Goal: Task Accomplishment & Management: Manage account settings

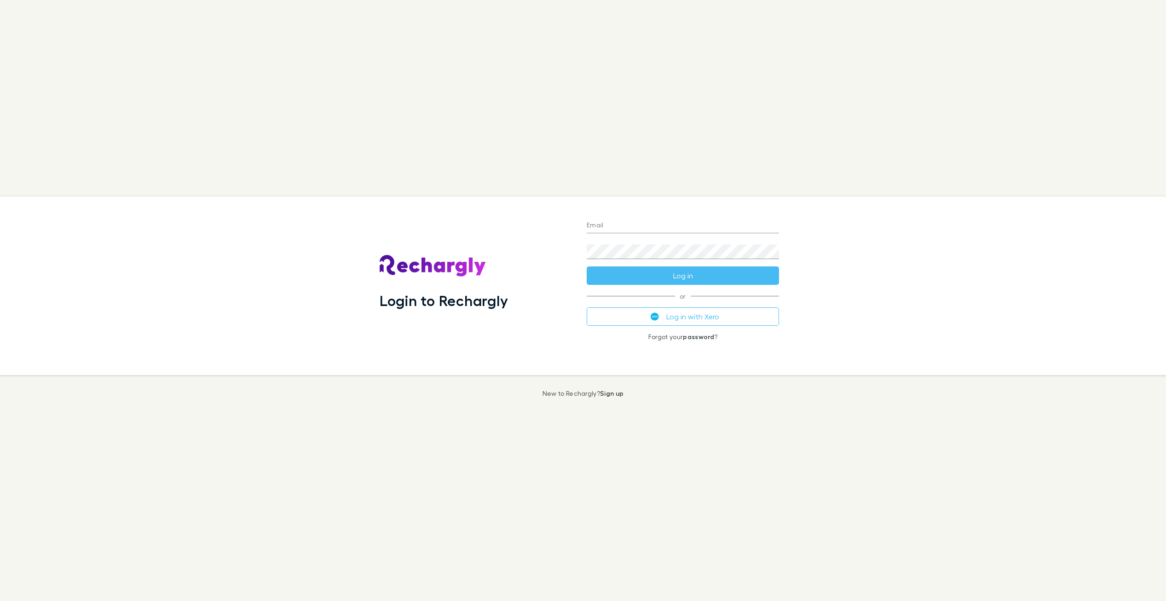
click at [607, 228] on input "Email" at bounding box center [683, 226] width 192 height 15
type input "**********"
click at [663, 314] on button "Log in with Xero" at bounding box center [683, 316] width 192 height 18
drag, startPoint x: 601, startPoint y: 226, endPoint x: 587, endPoint y: 227, distance: 13.9
click at [671, 317] on button "Log in with Xero" at bounding box center [683, 316] width 192 height 18
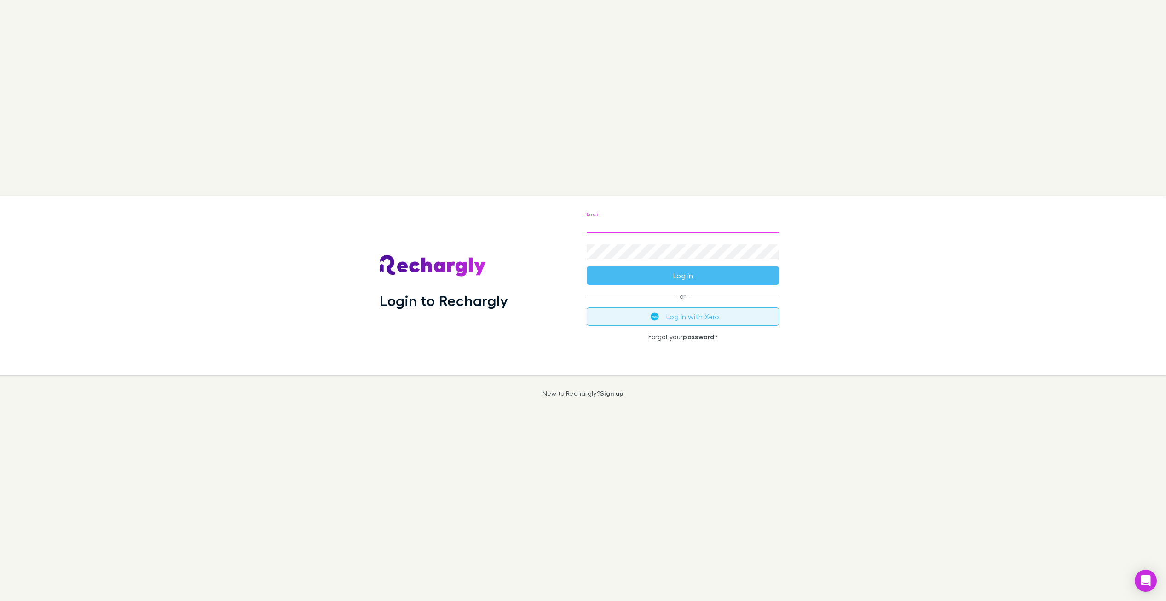
click at [677, 316] on button "Log in with Xero" at bounding box center [683, 316] width 192 height 18
type input "**********"
click at [684, 339] on div "**********" at bounding box center [682, 286] width 207 height 179
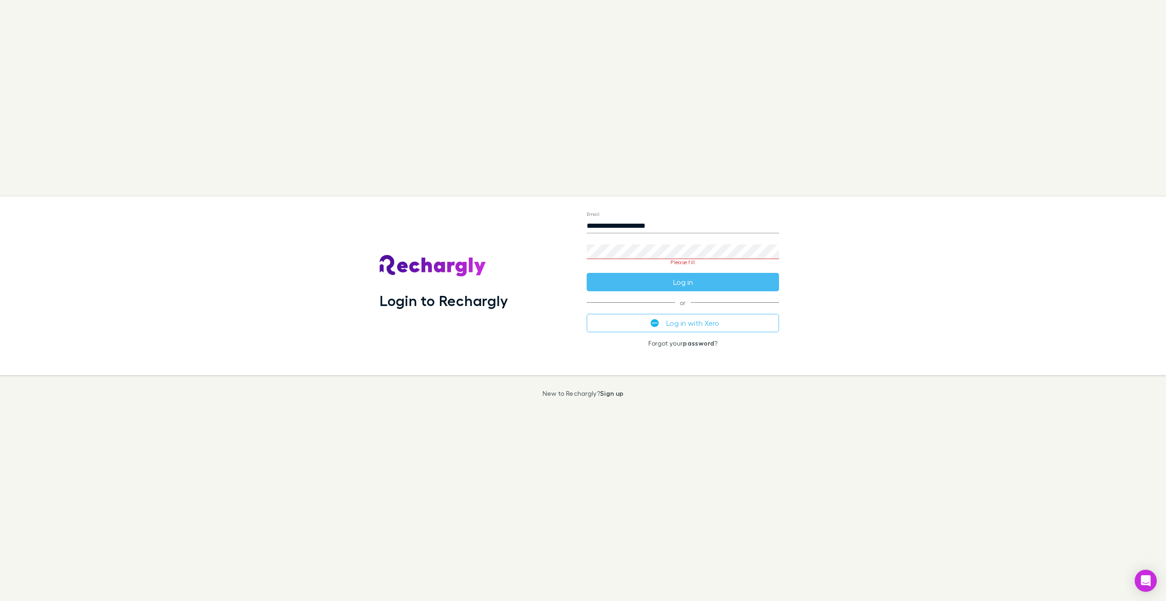
click at [694, 343] on link "password" at bounding box center [698, 343] width 31 height 8
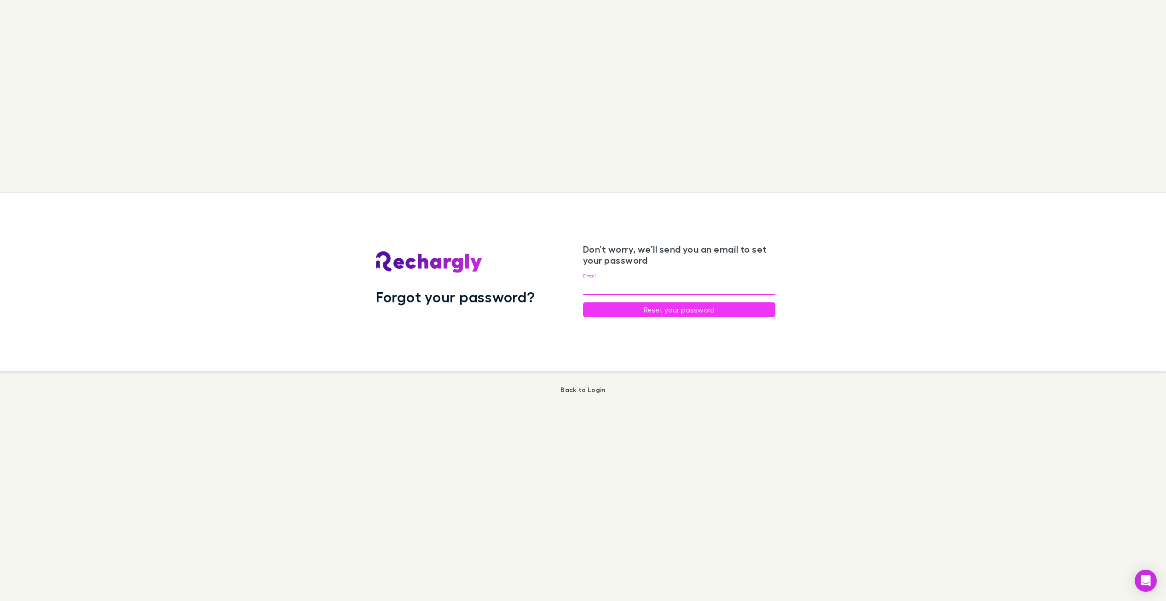
click at [614, 287] on input "Email" at bounding box center [679, 287] width 192 height 15
type input "**********"
click at [732, 311] on button "Reset your password" at bounding box center [679, 309] width 192 height 15
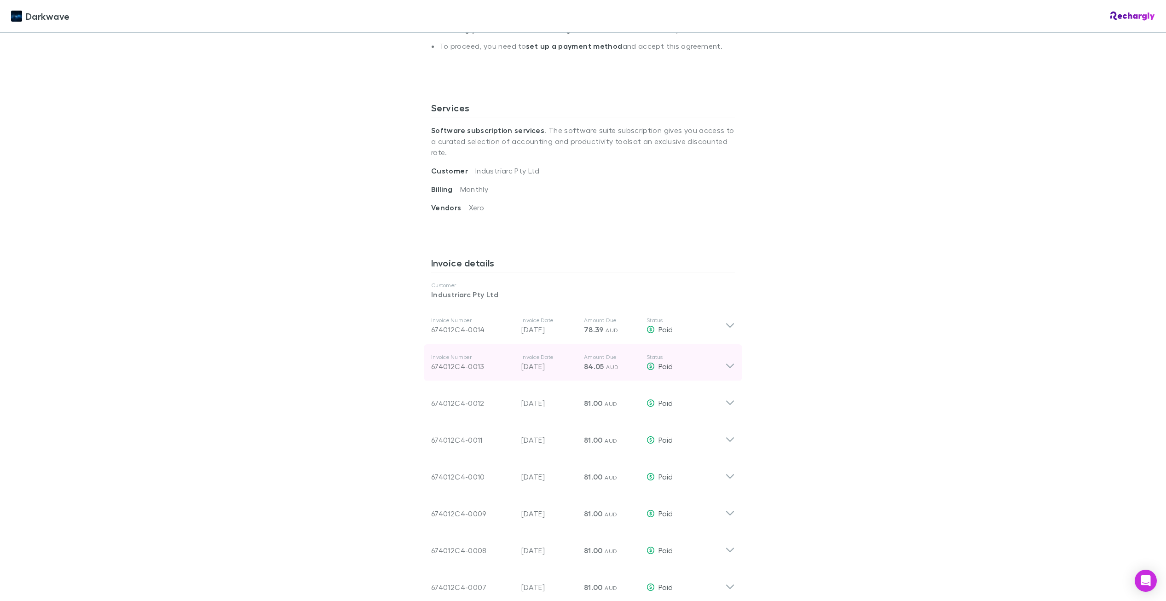
scroll to position [269, 0]
click at [730, 351] on icon at bounding box center [730, 360] width 10 height 18
click at [729, 351] on icon at bounding box center [730, 360] width 10 height 18
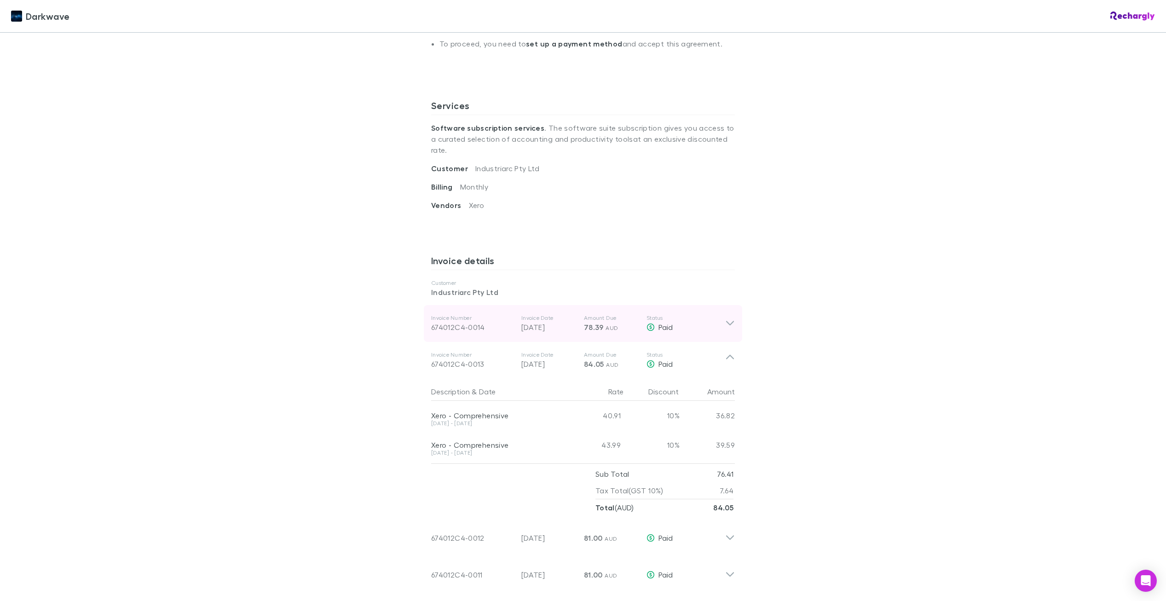
click at [724, 314] on p "Status" at bounding box center [686, 317] width 79 height 7
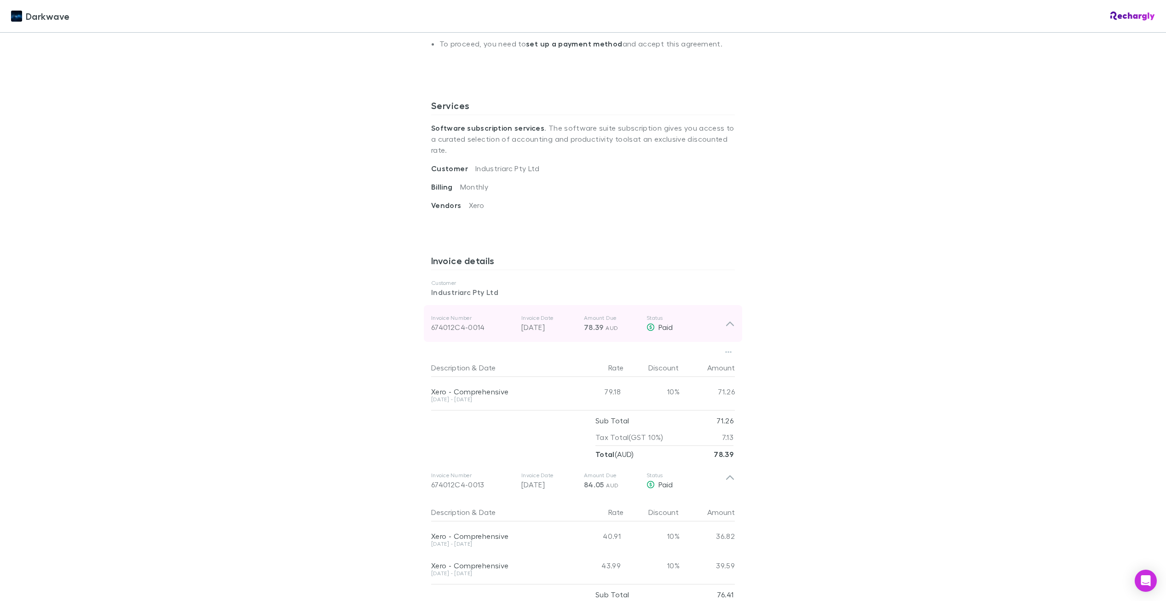
drag, startPoint x: 734, startPoint y: 306, endPoint x: 726, endPoint y: 314, distance: 11.4
click at [734, 307] on div "Invoice Number 674012C4-0014 Invoice Date 19 Aug 2025 Amount Due 78.39 AUD Stat…" at bounding box center [583, 323] width 318 height 37
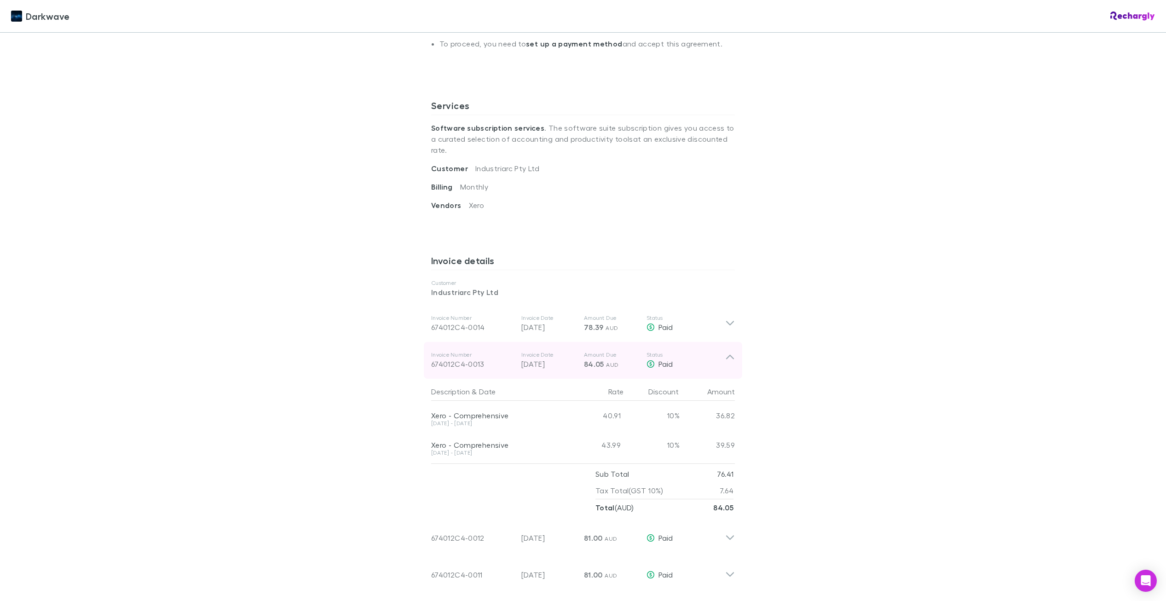
click at [730, 351] on icon at bounding box center [730, 360] width 10 height 18
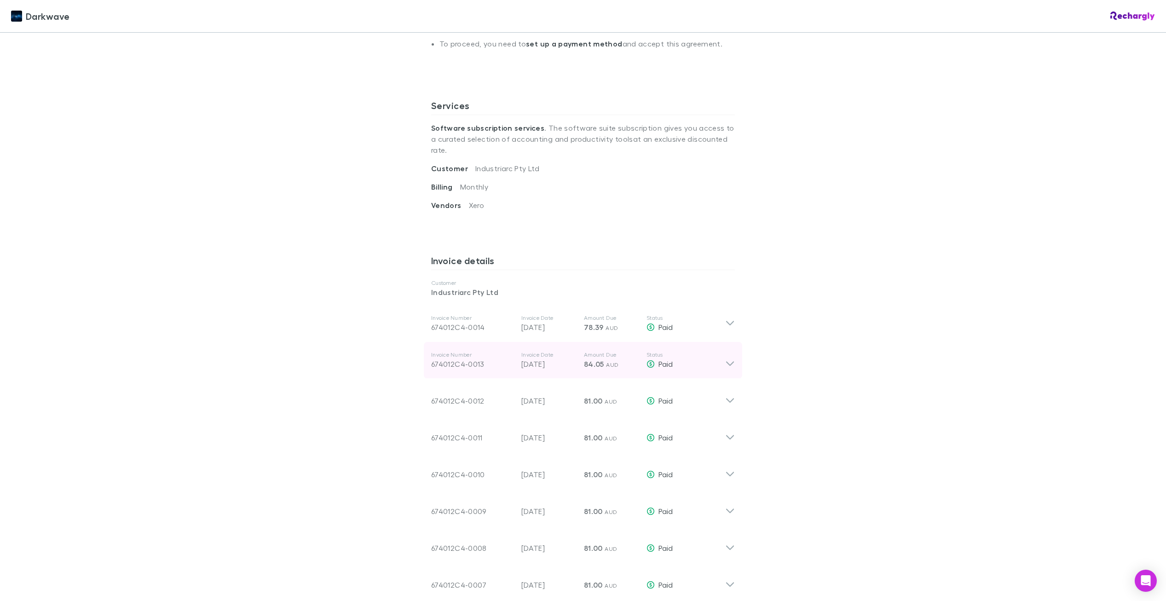
click at [730, 351] on icon at bounding box center [730, 360] width 10 height 18
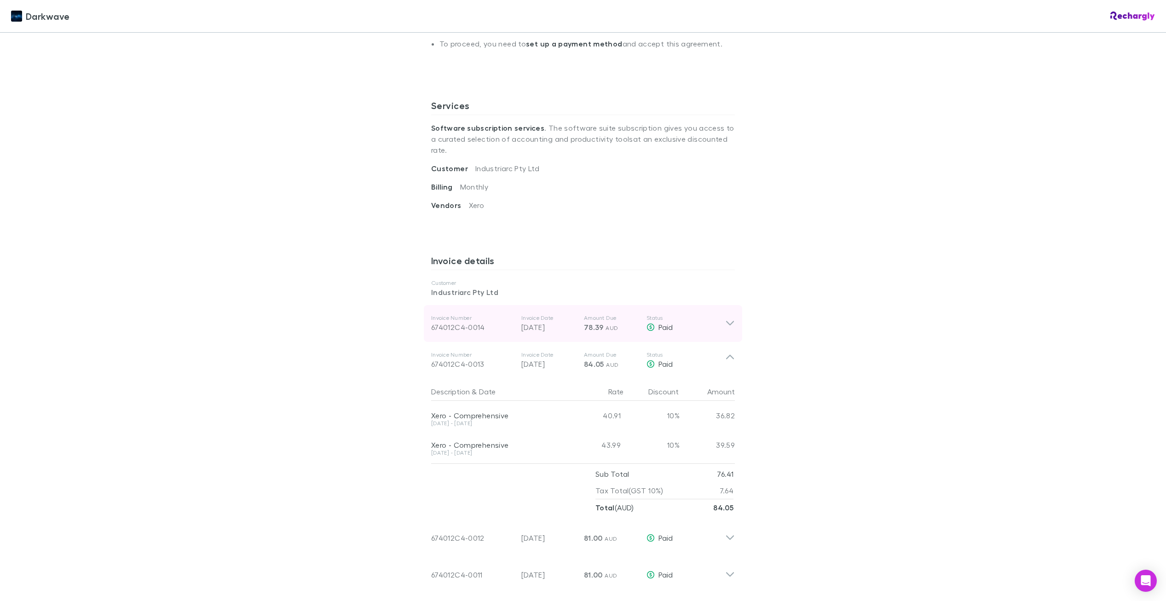
click at [732, 318] on icon at bounding box center [730, 323] width 10 height 11
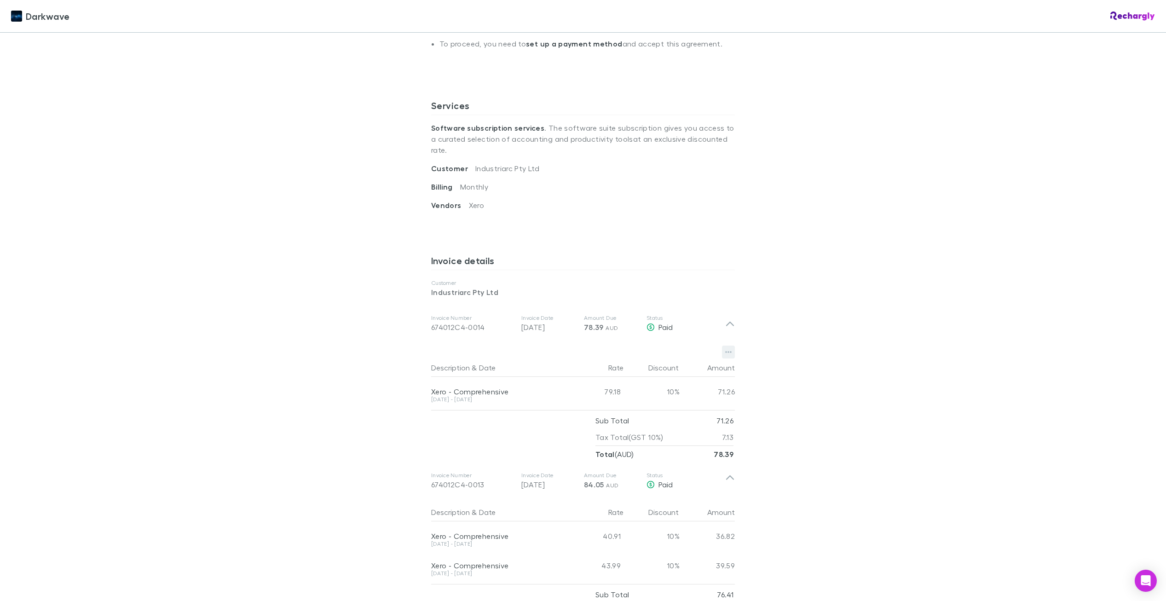
click at [729, 348] on icon "button" at bounding box center [728, 351] width 6 height 7
click at [691, 358] on p "Download PDF" at bounding box center [672, 359] width 112 height 11
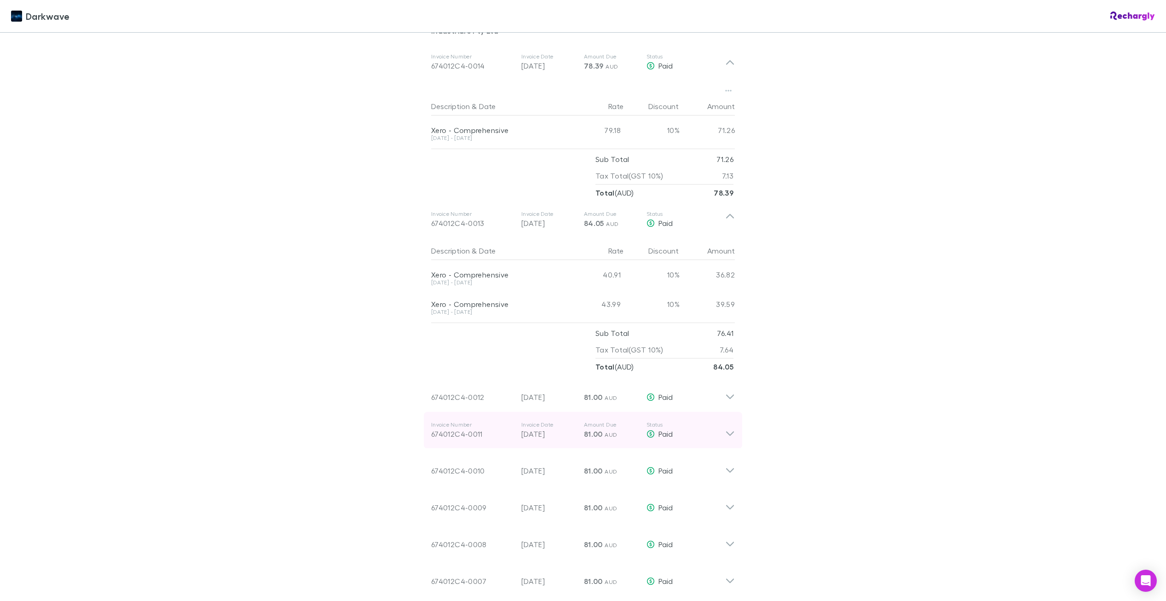
scroll to position [533, 0]
